Goal: Task Accomplishment & Management: Manage account settings

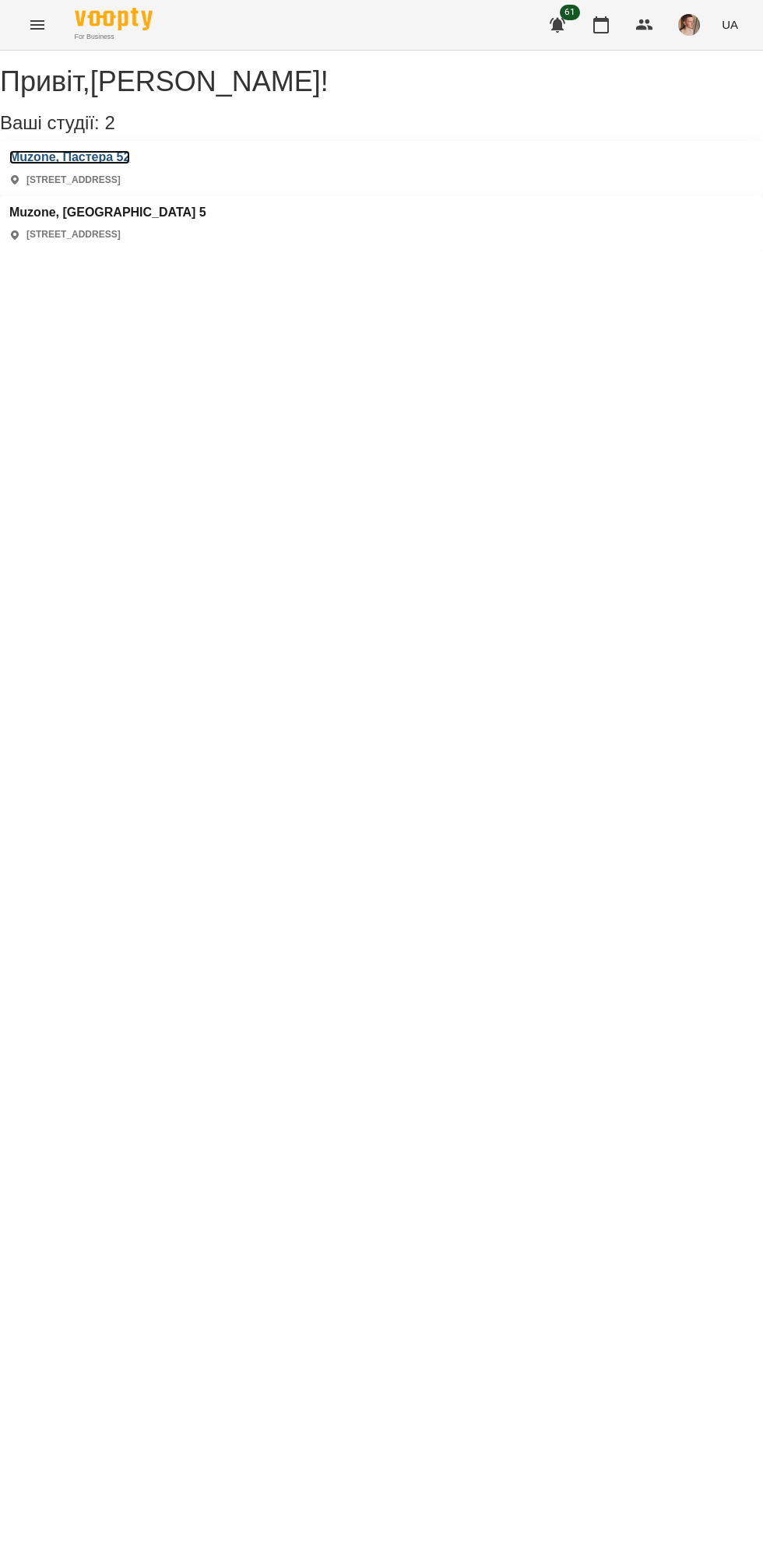
click at [83, 164] on h3 "Muzone, Пастера 52" at bounding box center [70, 157] width 121 height 14
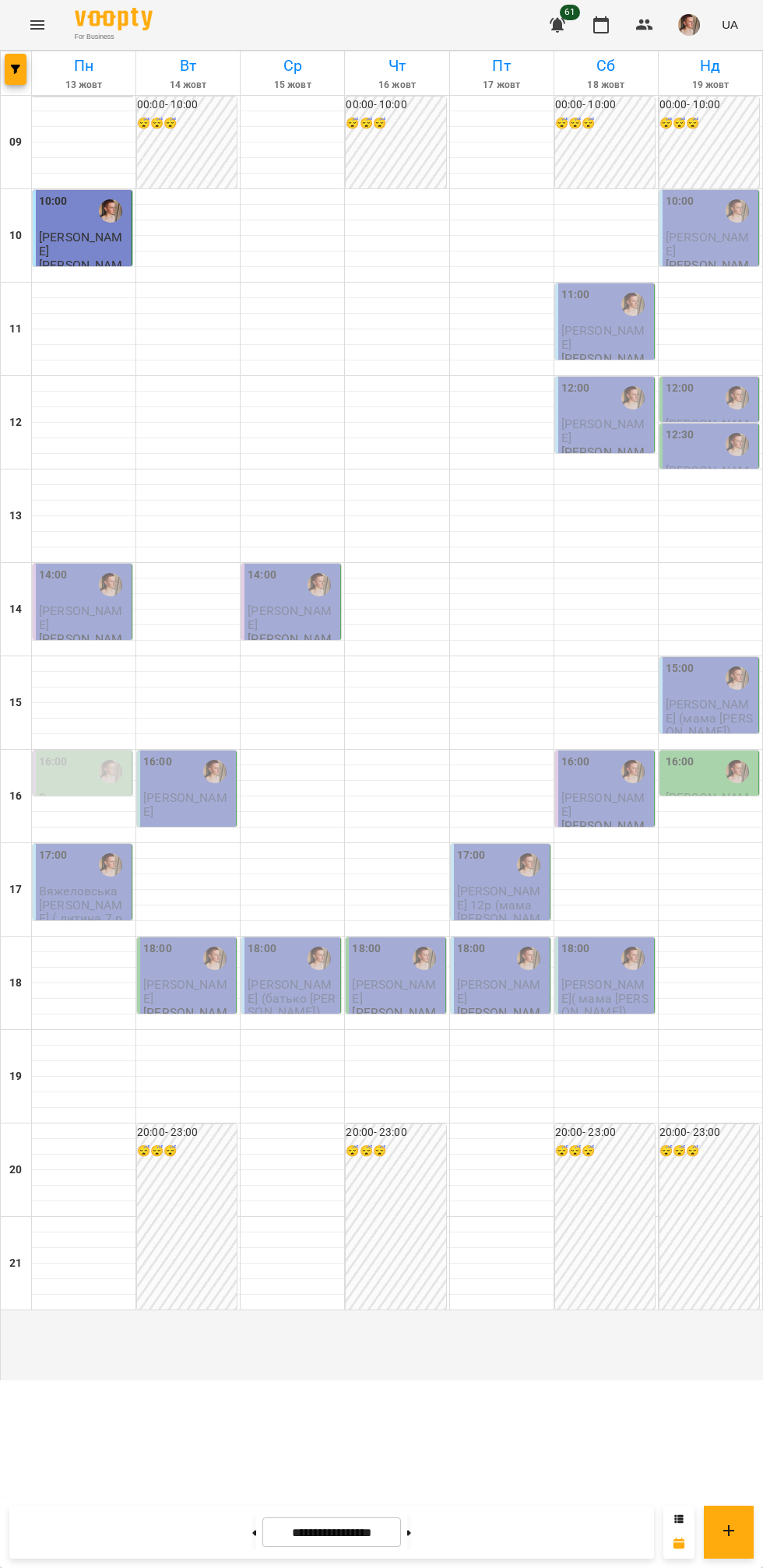
click at [93, 632] on p "[PERSON_NAME]" at bounding box center [83, 618] width 89 height 27
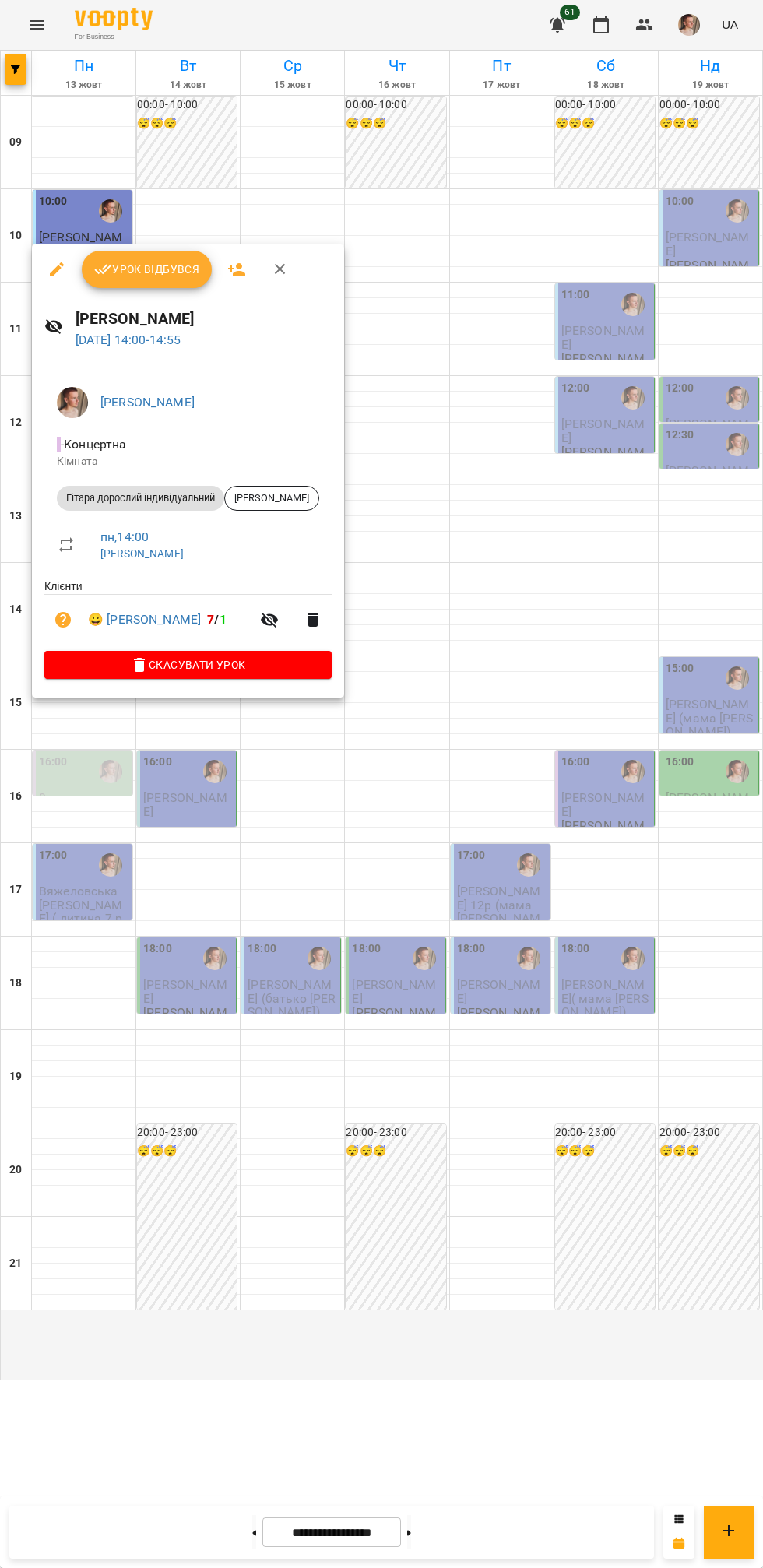
click at [164, 270] on span "Урок відбувся" at bounding box center [147, 269] width 106 height 19
